Goal: Information Seeking & Learning: Learn about a topic

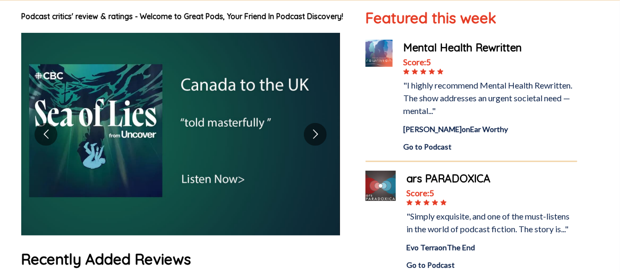
scroll to position [106, 0]
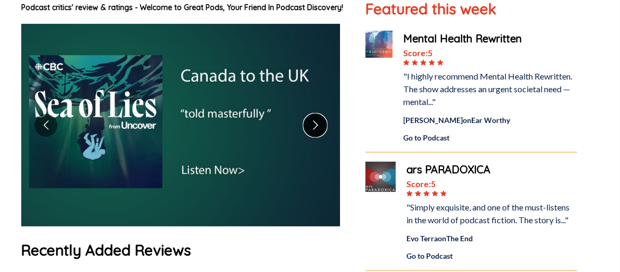
click at [313, 115] on button "Go to next slide" at bounding box center [315, 125] width 23 height 23
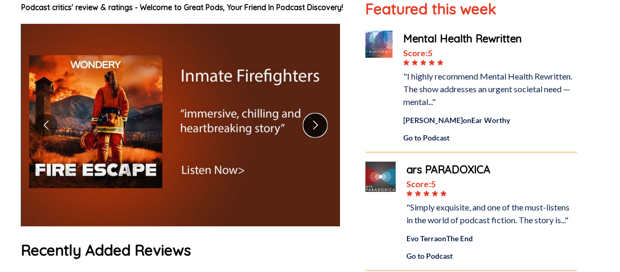
click at [313, 122] on button "Go to next slide" at bounding box center [315, 125] width 23 height 23
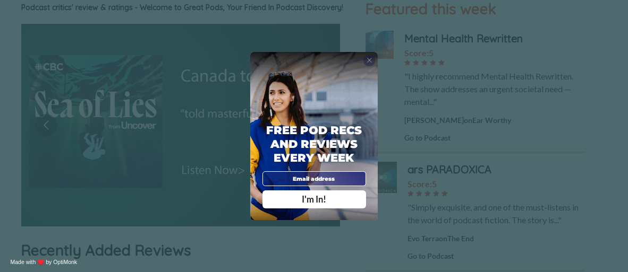
click at [372, 61] on div "X" at bounding box center [369, 61] width 12 height 12
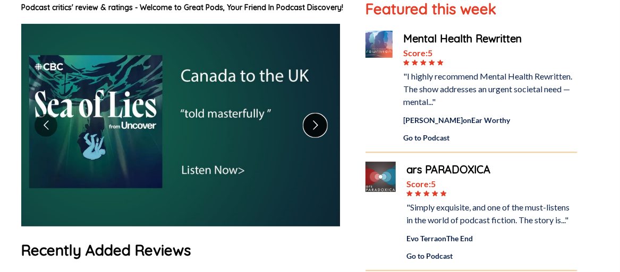
click at [315, 121] on button "Go to next slide" at bounding box center [315, 125] width 23 height 23
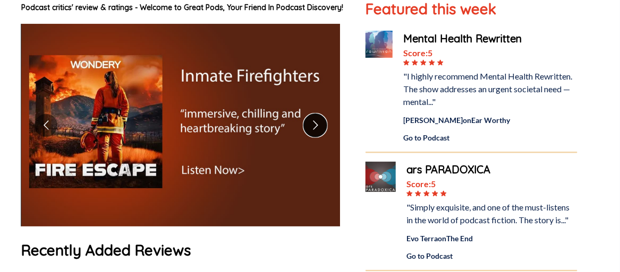
click at [315, 121] on button "Go to next slide" at bounding box center [315, 125] width 23 height 23
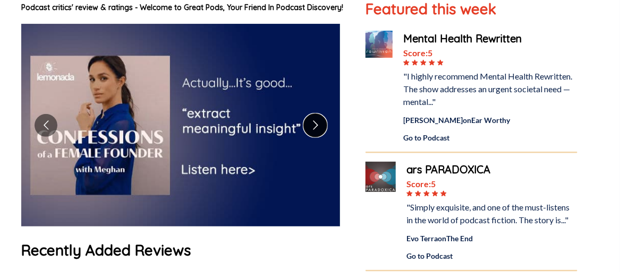
click at [315, 121] on button "Go to next slide" at bounding box center [315, 125] width 23 height 23
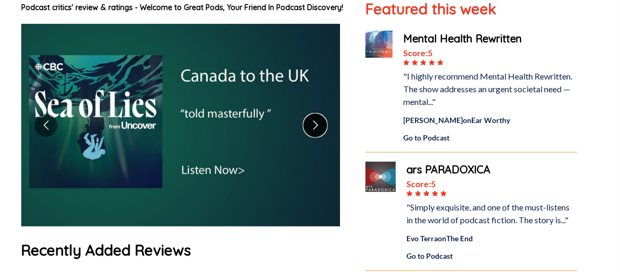
click at [315, 121] on button "Go to next slide" at bounding box center [315, 125] width 23 height 23
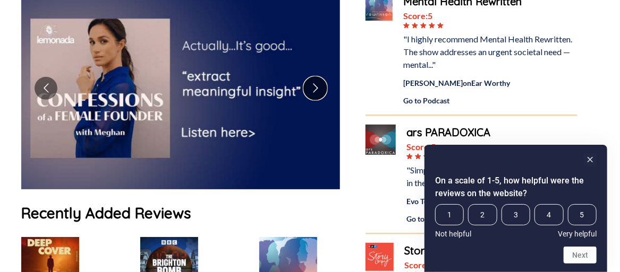
scroll to position [159, 0]
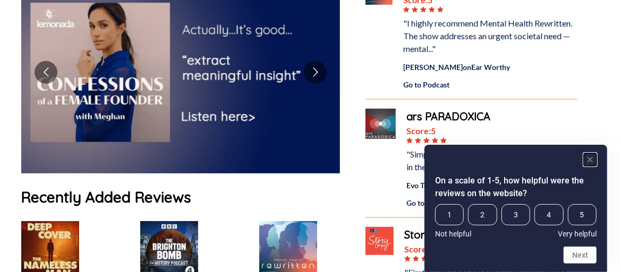
click at [587, 157] on rect "Hide survey" at bounding box center [590, 159] width 13 height 13
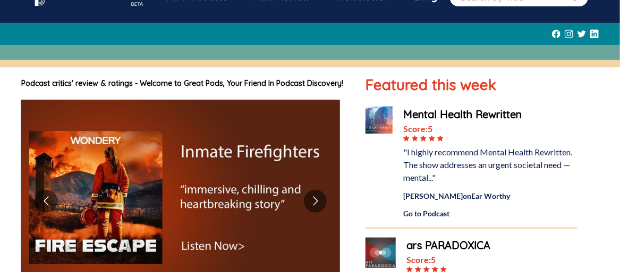
scroll to position [53, 0]
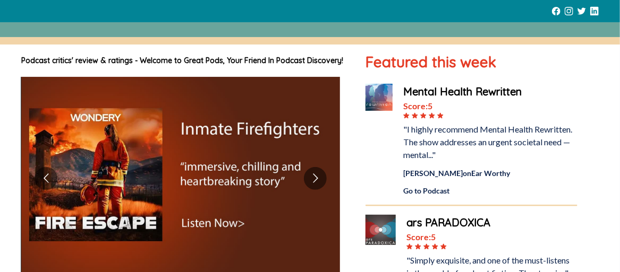
click at [432, 190] on div "Go to Podcast" at bounding box center [490, 190] width 174 height 11
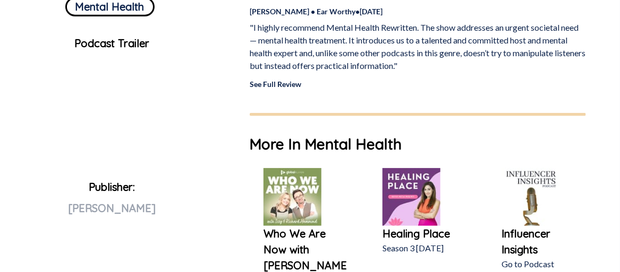
scroll to position [369, 0]
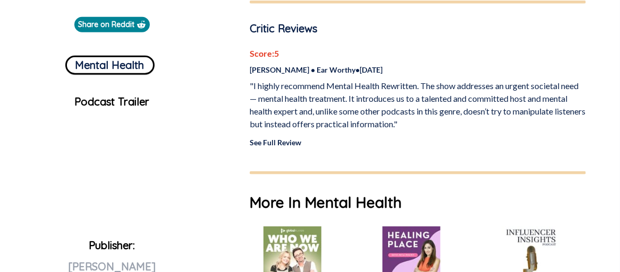
click at [264, 143] on link "See Full Review" at bounding box center [276, 142] width 52 height 9
